Goal: Task Accomplishment & Management: Use online tool/utility

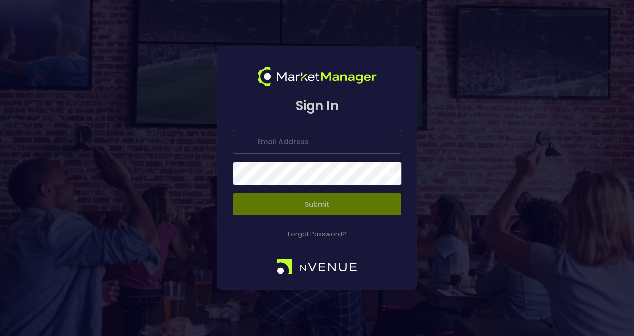
type input "[PERSON_NAME][EMAIL_ADDRESS][DOMAIN_NAME]"
click at [303, 140] on input "[PERSON_NAME][EMAIL_ADDRESS][DOMAIN_NAME]" at bounding box center [317, 142] width 169 height 24
drag, startPoint x: 219, startPoint y: 190, endPoint x: 267, endPoint y: 209, distance: 51.9
click at [267, 209] on div "Sign In [PERSON_NAME][EMAIL_ADDRESS][DOMAIN_NAME] Submit Forgot Password?" at bounding box center [317, 167] width 200 height 243
click at [267, 209] on button "Submit" at bounding box center [317, 205] width 169 height 22
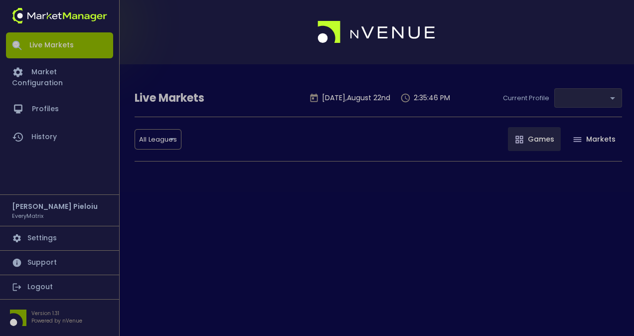
type input "41a1a02b-08cb-4a84-b265-6477bb6fe087"
click at [334, 212] on div "Live Markets [DATE] 2:35:46 PM Current Profile default 41a1a02b-08cb-4a84-b265-…" at bounding box center [317, 168] width 634 height 336
click at [82, 69] on link "Market Configuration" at bounding box center [59, 76] width 107 height 37
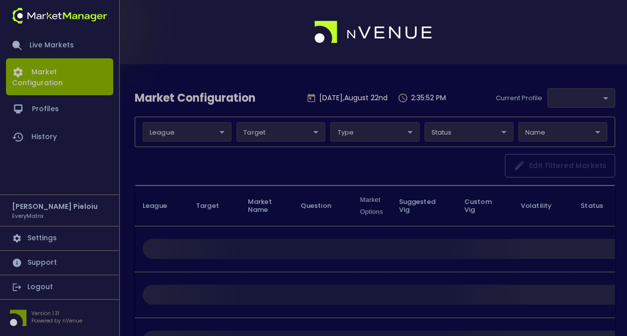
type input "41a1a02b-08cb-4a84-b265-6477bb6fe087"
click at [70, 51] on link "Live Markets" at bounding box center [59, 45] width 107 height 26
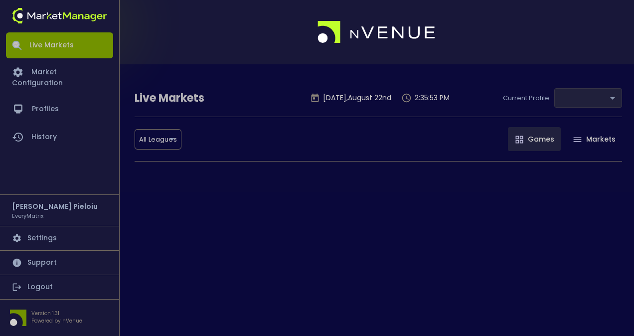
type input "41a1a02b-08cb-4a84-b265-6477bb6fe087"
